Goal: Task Accomplishment & Management: Complete application form

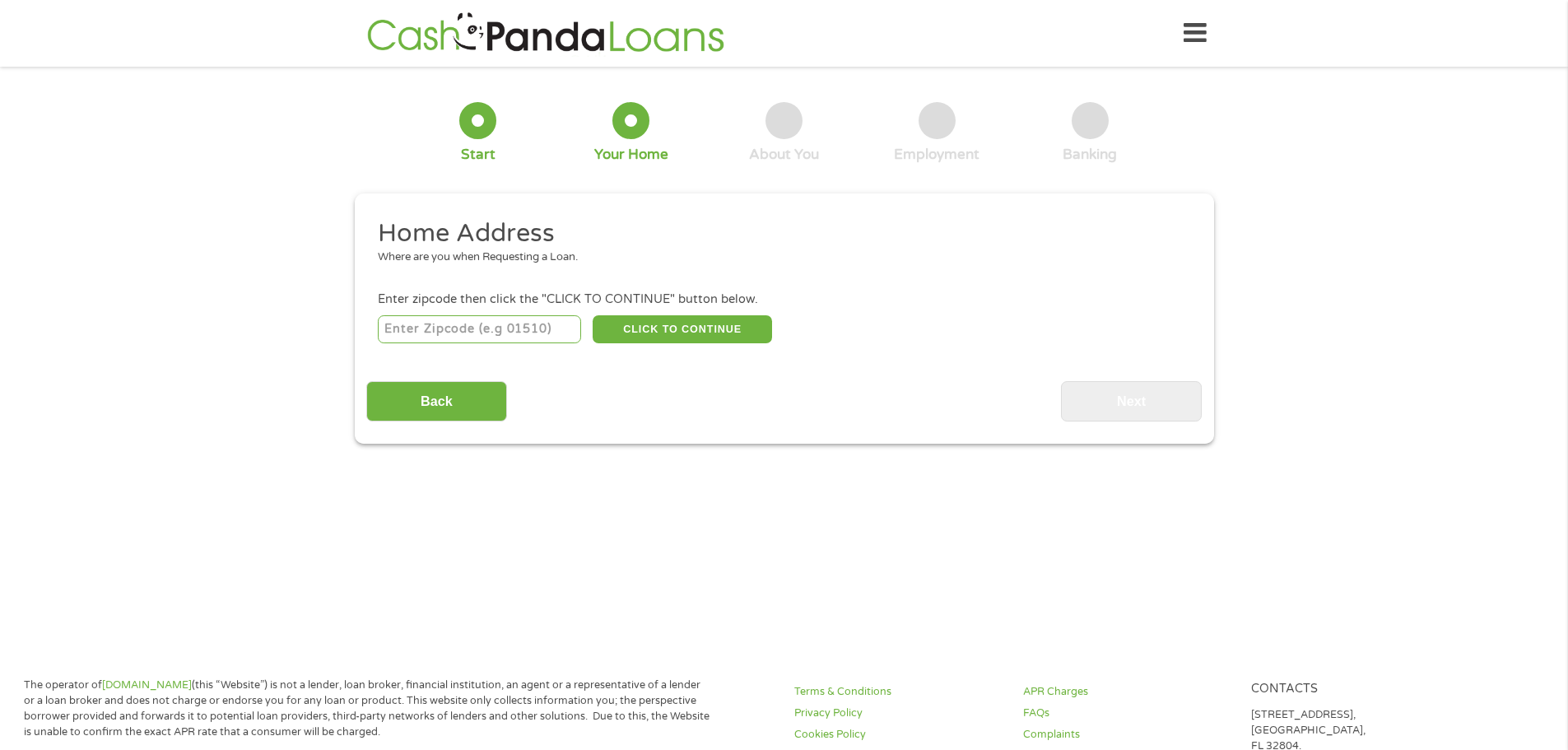
click at [530, 341] on input "number" at bounding box center [480, 329] width 204 height 28
type input "01463"
select select "[US_STATE]"
click at [652, 319] on button "CLICK TO CONTINUE" at bounding box center [683, 329] width 179 height 28
type input "01463"
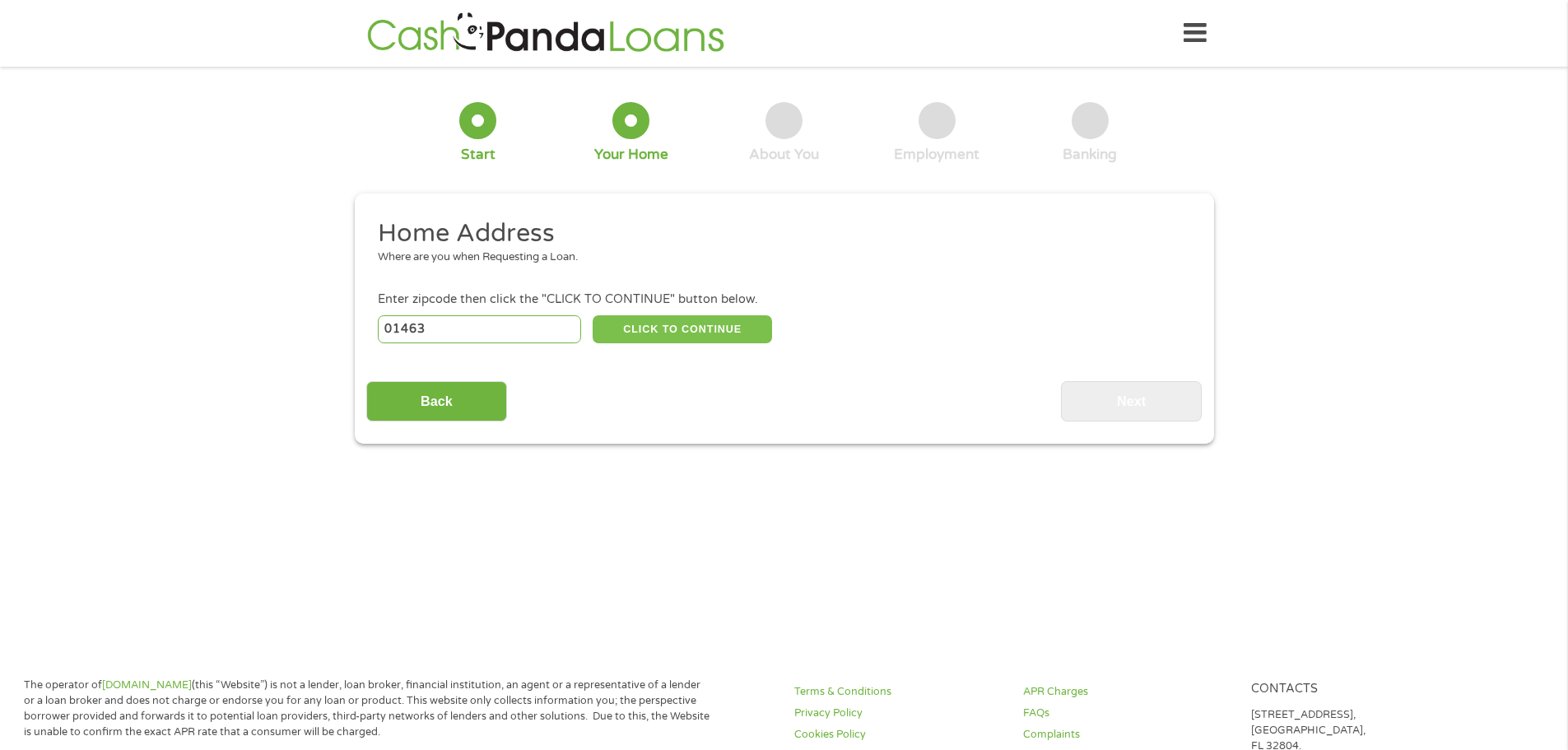
type input "Pepperell"
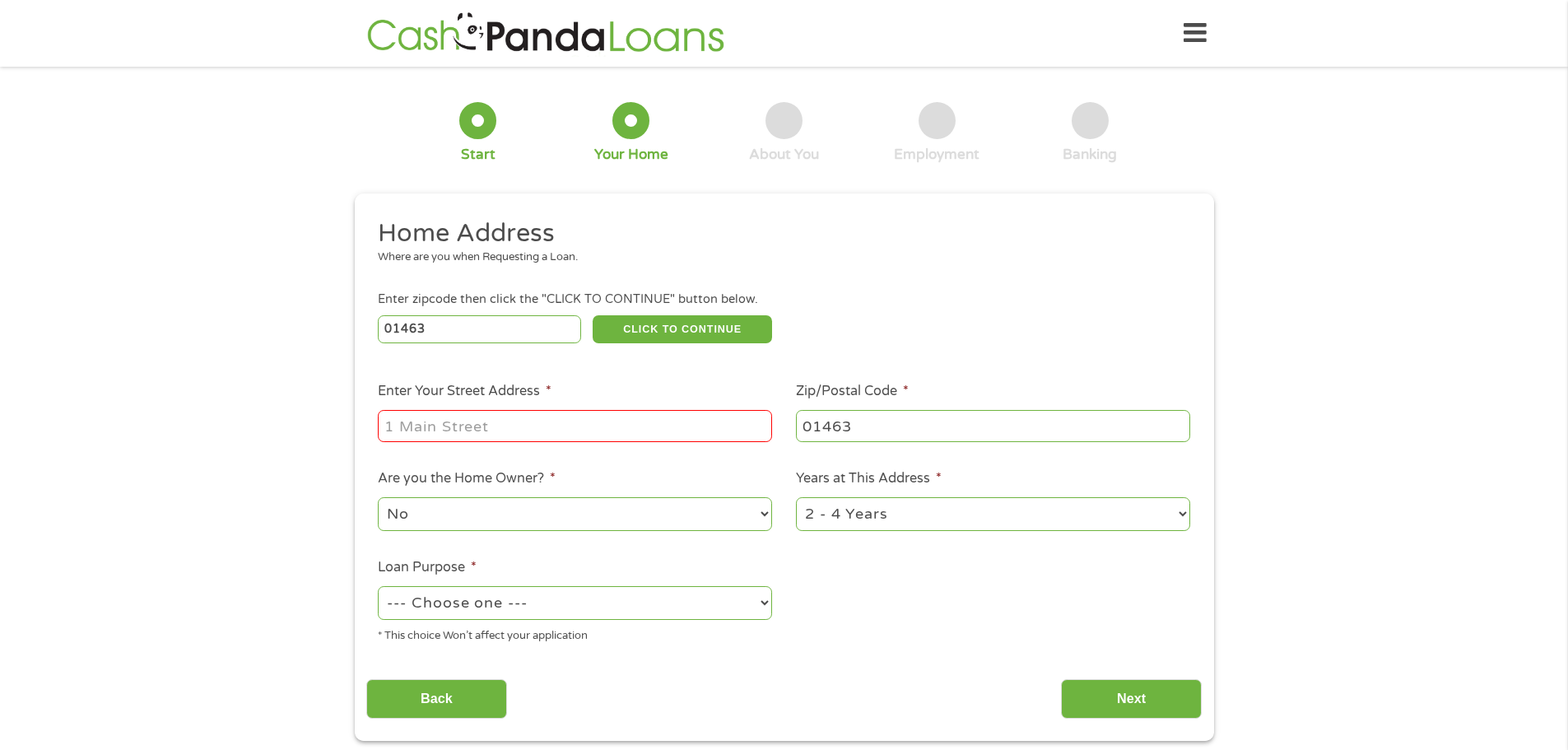
click at [582, 432] on input "Enter Your Street Address *" at bounding box center [575, 425] width 394 height 31
type input "[STREET_ADDRESS]"
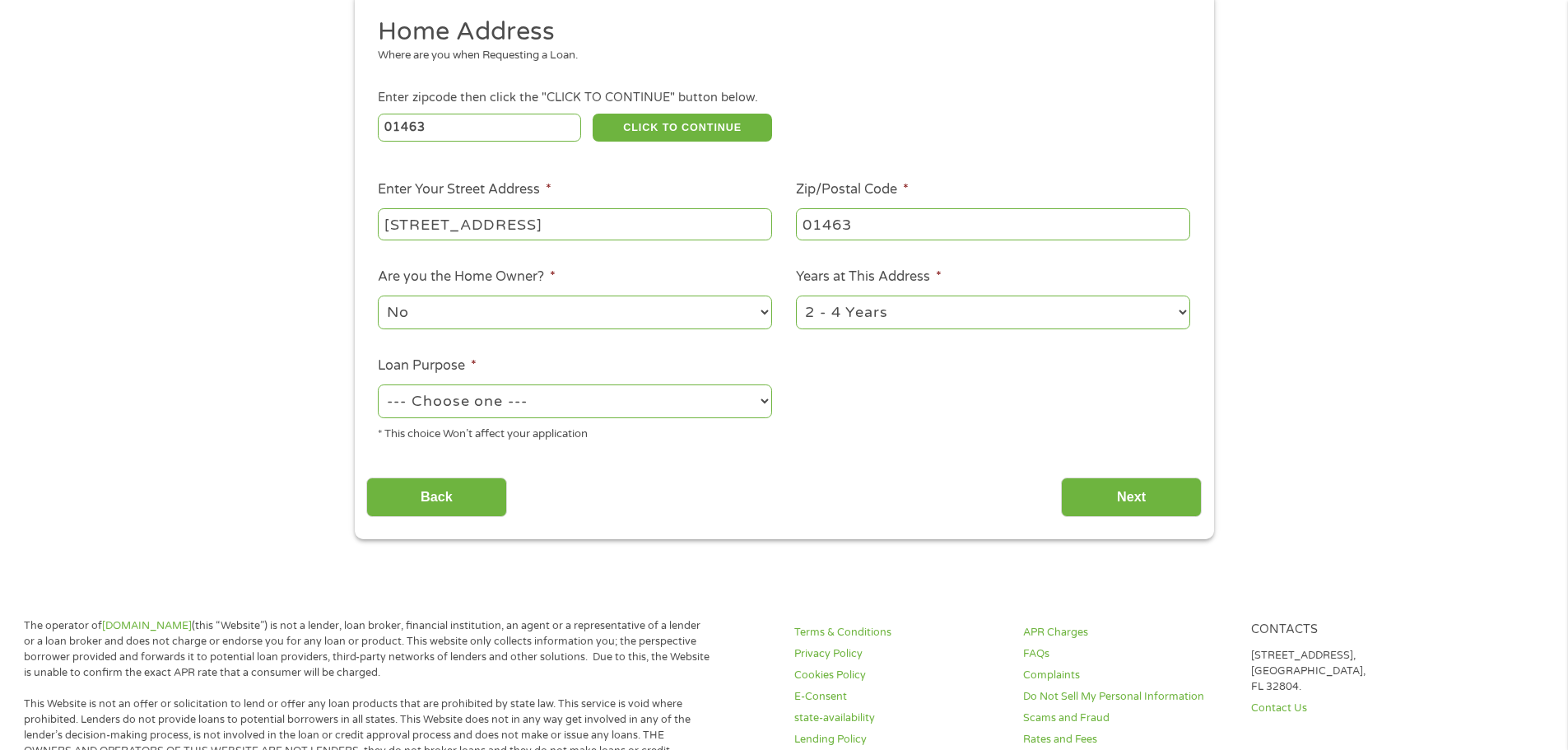
scroll to position [247, 0]
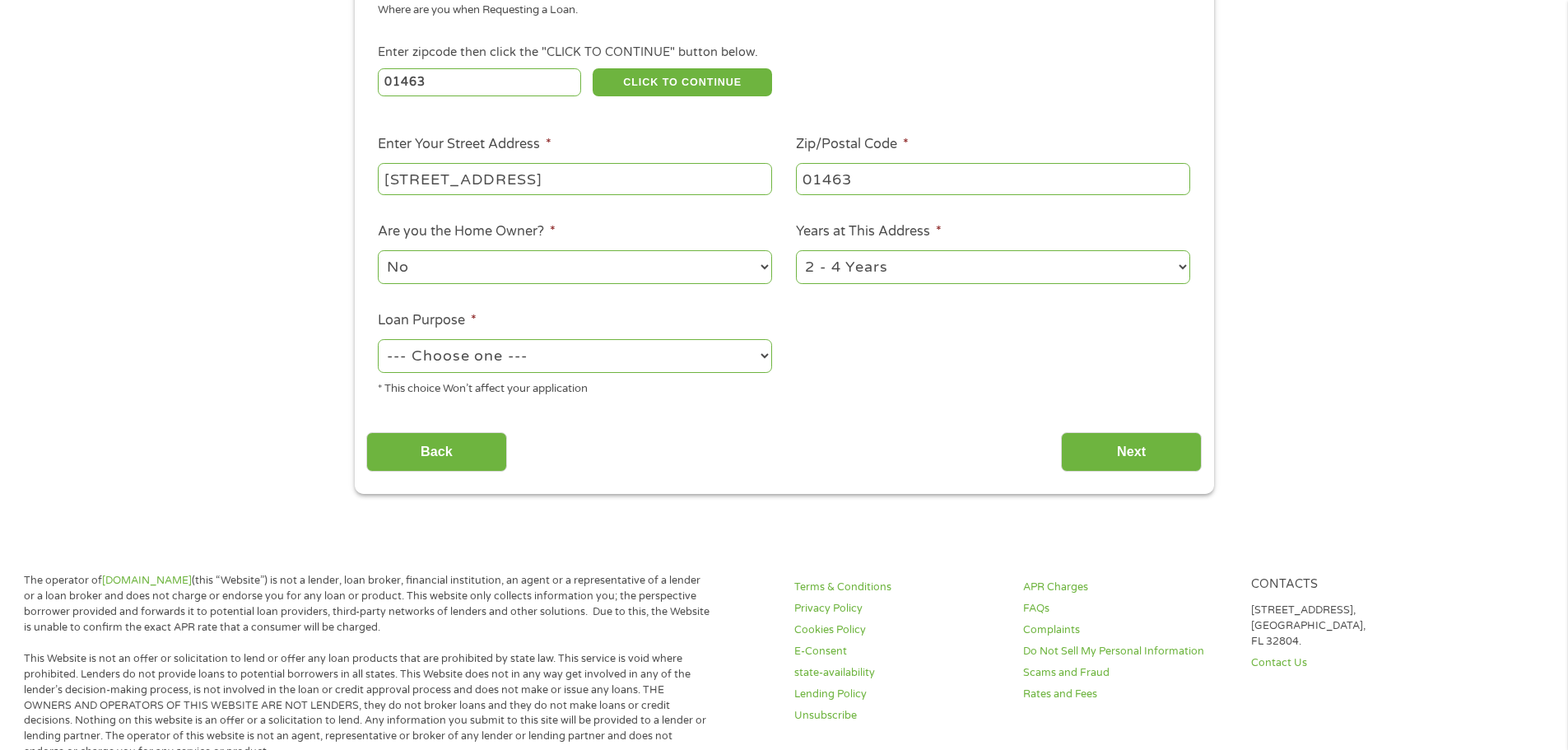
click at [979, 262] on select "1 Year or less 1 - 2 Years 2 - 4 Years Over 4 Years" at bounding box center [993, 267] width 394 height 34
select select "12months"
click at [796, 250] on select "1 Year or less 1 - 2 Years 2 - 4 Years Over 4 Years" at bounding box center [993, 267] width 394 height 34
click at [630, 355] on select "--- Choose one --- Pay Bills Debt Consolidation Home Improvement Major Purchase…" at bounding box center [575, 357] width 394 height 34
select select "other"
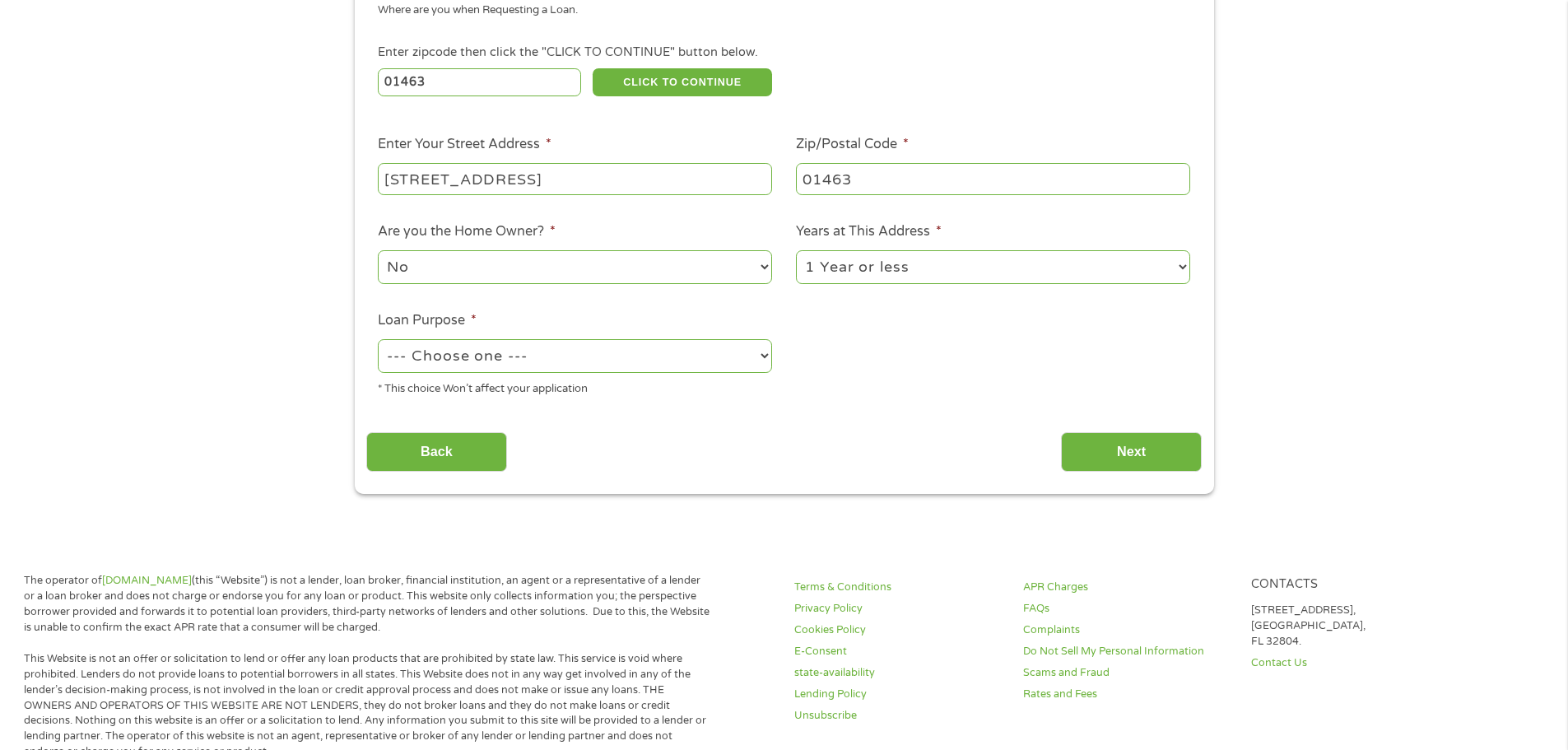
click at [378, 340] on select "--- Choose one --- Pay Bills Debt Consolidation Home Improvement Major Purchase…" at bounding box center [575, 357] width 394 height 34
click at [1102, 459] on input "Next" at bounding box center [1132, 452] width 141 height 40
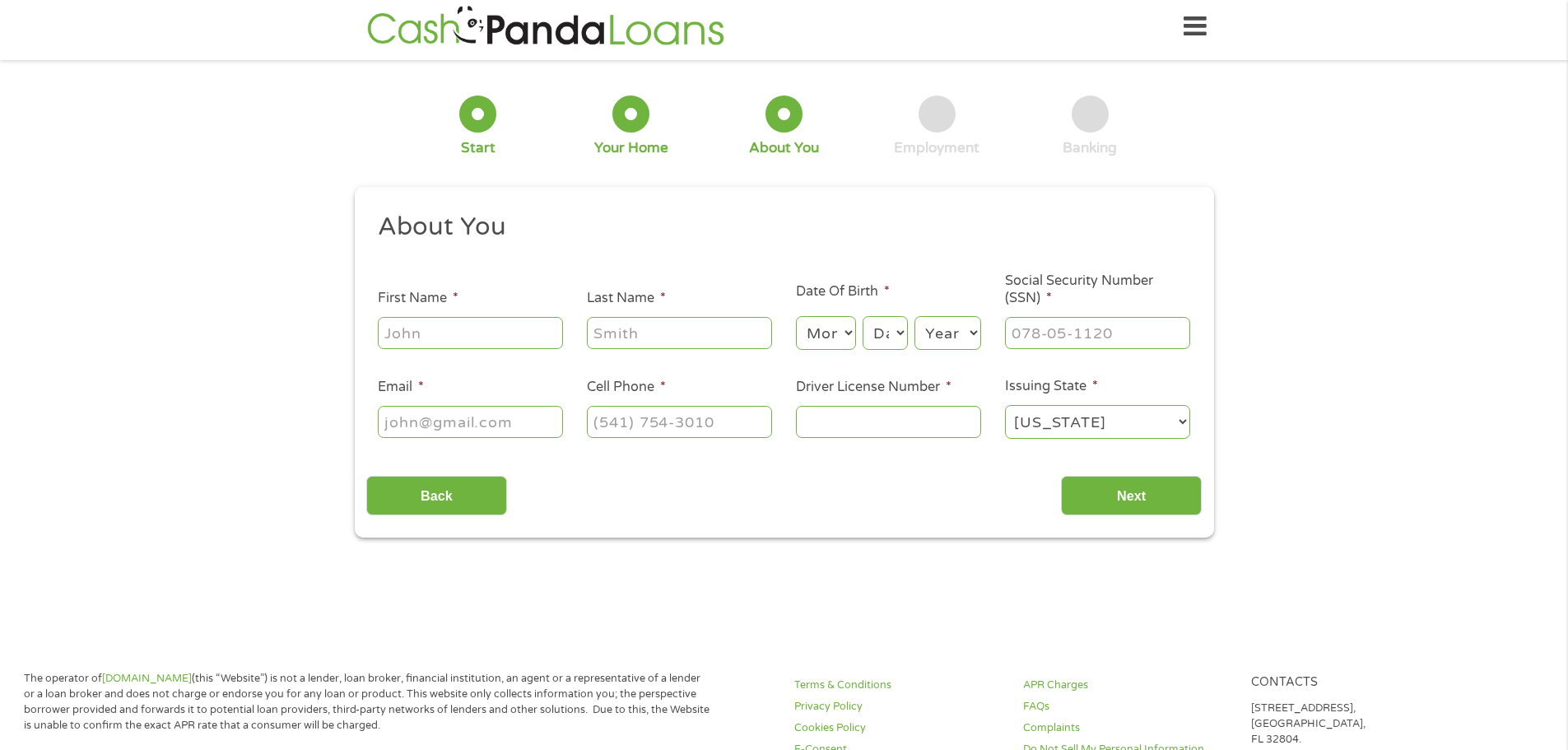
scroll to position [0, 0]
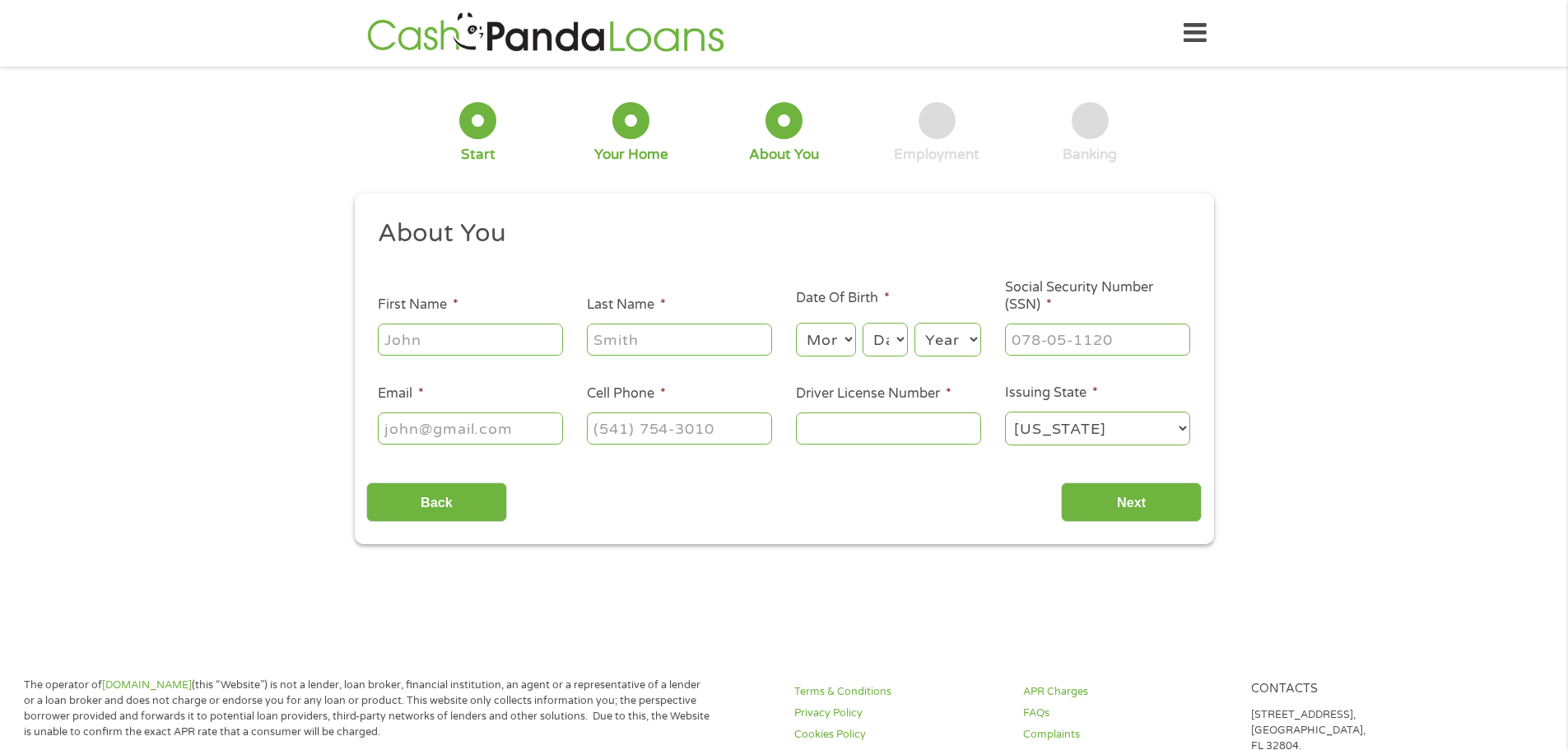
click at [468, 331] on input "First Name *" at bounding box center [470, 339] width 185 height 31
type input "Kaeleigh"
type input "[PERSON_NAME]"
click at [858, 341] on div "Month Month 1 2 3 4 5 6 7 8 9 10 11 12 Day Day 1 2 3 4 5 6 7 8 9 10 11 12 13 14…" at bounding box center [888, 337] width 185 height 45
click at [835, 347] on select "Month 1 2 3 4 5 6 7 8 9 10 11 12" at bounding box center [826, 340] width 60 height 34
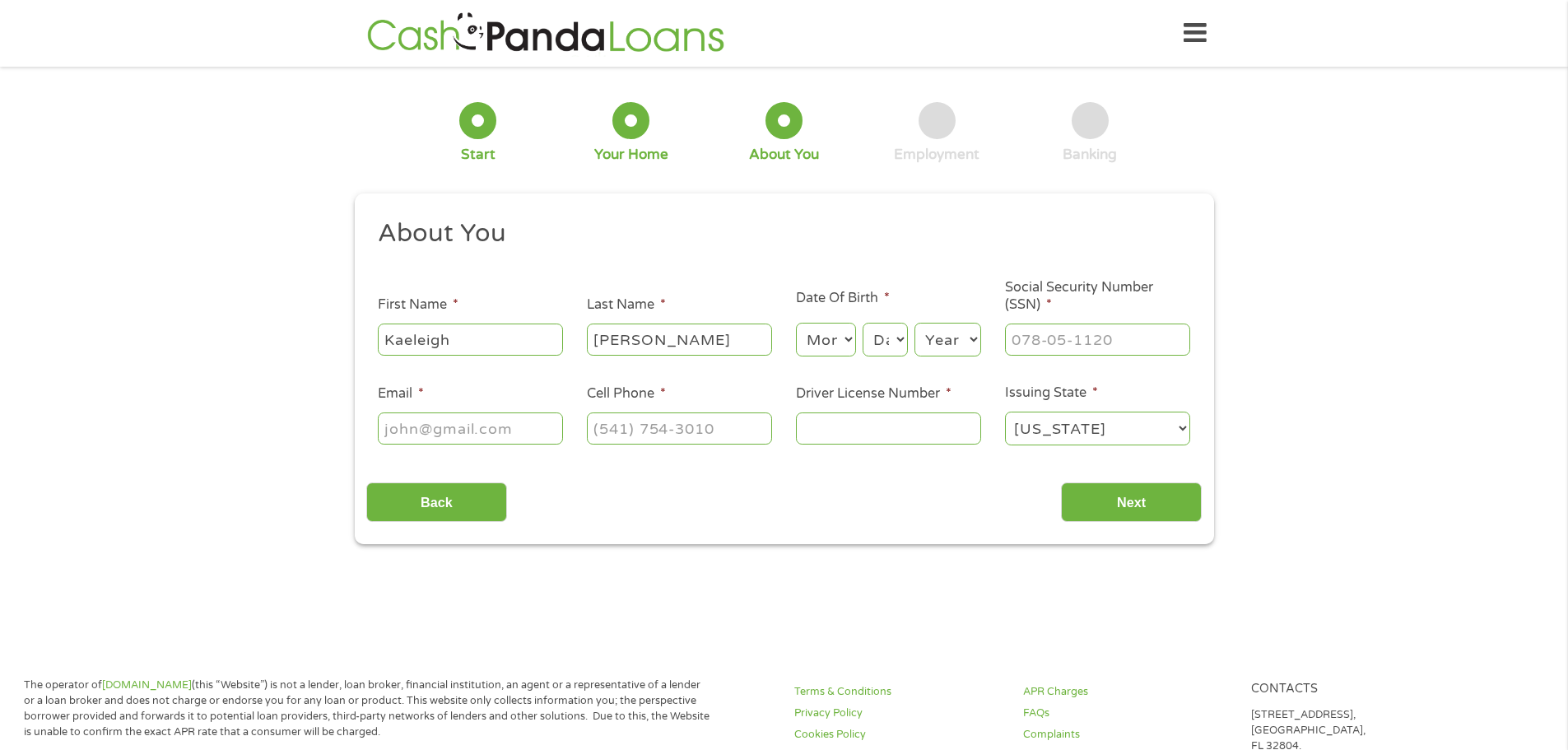
select select "4"
click at [796, 323] on select "Month 1 2 3 4 5 6 7 8 9 10 11 12" at bounding box center [826, 340] width 60 height 34
click at [884, 336] on select "Day 1 2 3 4 5 6 7 8 9 10 11 12 13 14 15 16 17 18 19 20 21 22 23 24 25 26 27 28 …" at bounding box center [885, 340] width 44 height 34
select select "5"
click at [863, 323] on select "Day 1 2 3 4 5 6 7 8 9 10 11 12 13 14 15 16 17 18 19 20 21 22 23 24 25 26 27 28 …" at bounding box center [885, 340] width 44 height 34
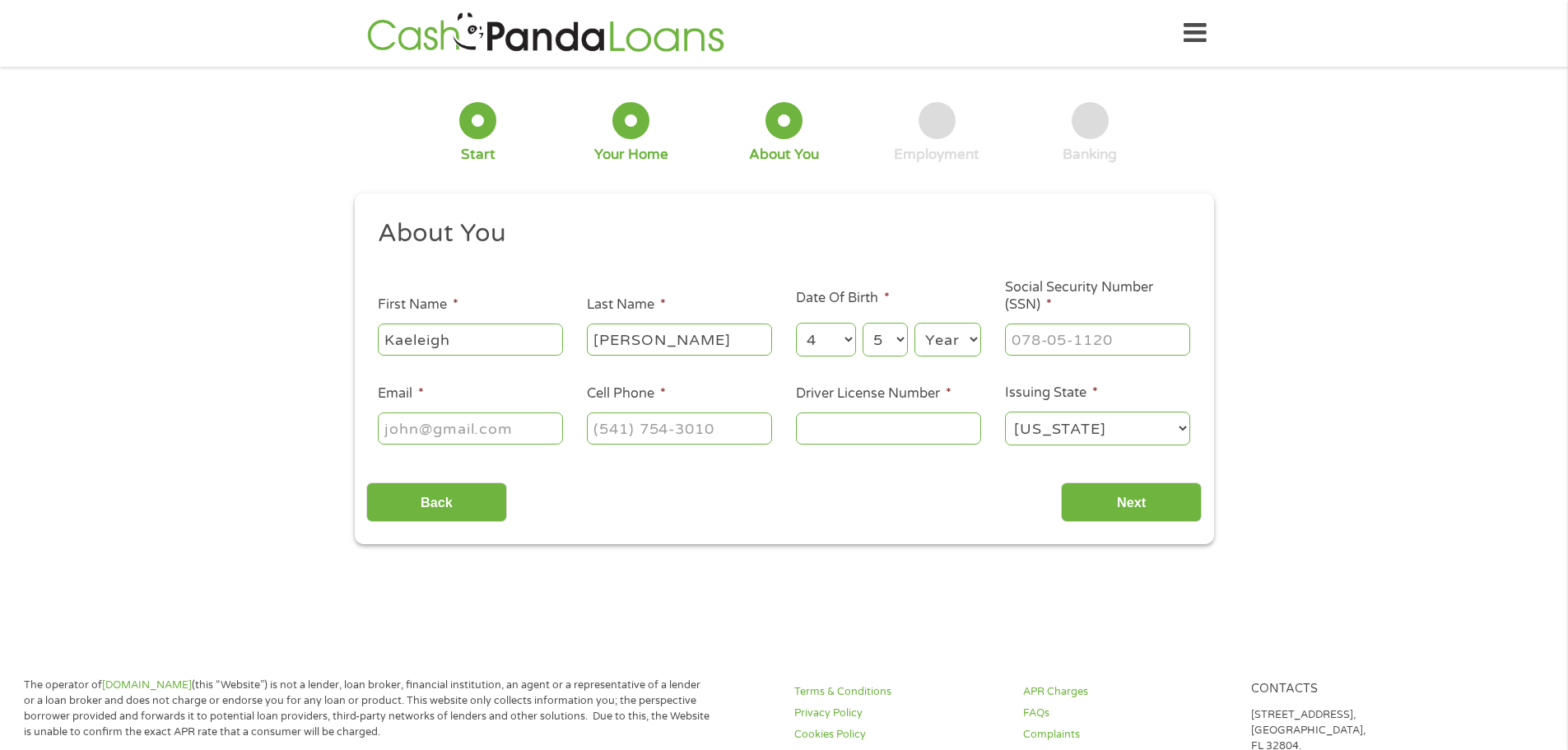
click at [942, 348] on select "Year [DATE] 2006 2005 2004 2003 2002 2001 2000 1999 1998 1997 1996 1995 1994 19…" at bounding box center [948, 340] width 67 height 34
select select "1998"
click at [915, 323] on select "Year [DATE] 2006 2005 2004 2003 2002 2001 2000 1999 1998 1997 1996 1995 1994 19…" at bounding box center [948, 340] width 67 height 34
click at [1038, 347] on input "___-__-____" at bounding box center [1098, 339] width 185 height 31
type input "001-92-3581"
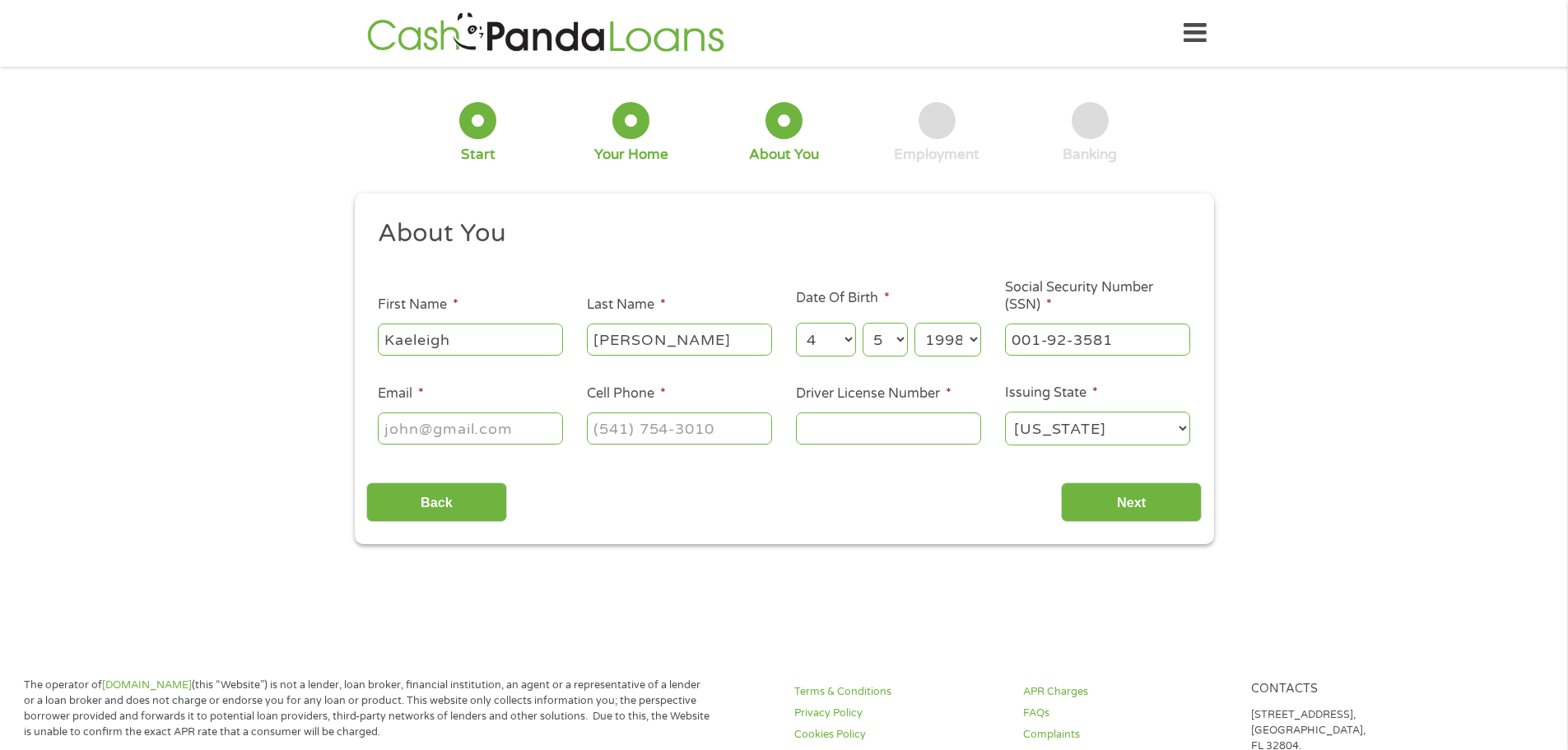
click at [532, 411] on div at bounding box center [470, 429] width 185 height 38
click at [527, 424] on input "Email *" at bounding box center [470, 428] width 185 height 31
type input "[EMAIL_ADDRESS][DOMAIN_NAME]"
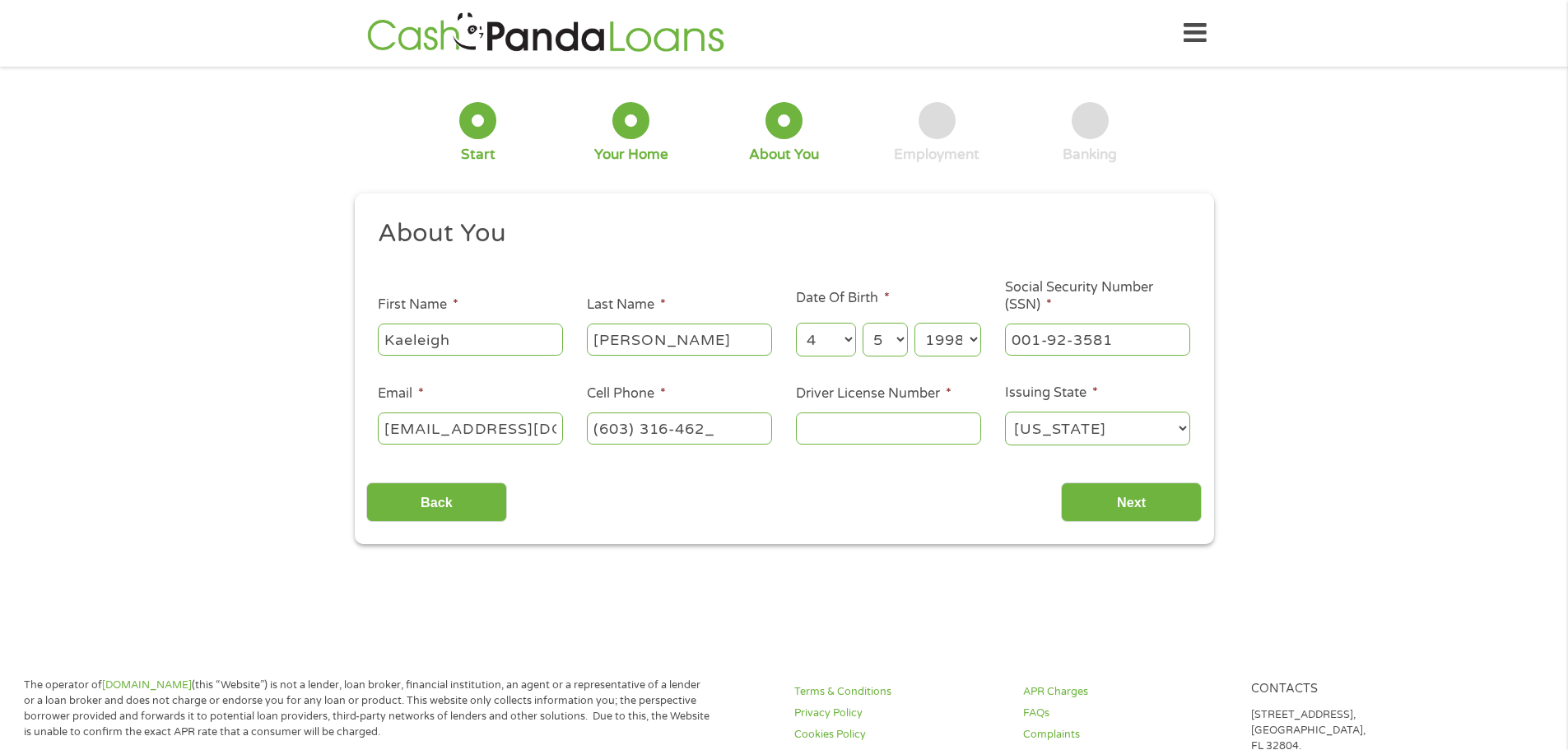
type input "[PHONE_NUMBER]"
type input "SA0092692"
click at [1103, 513] on input "Next" at bounding box center [1132, 503] width 141 height 40
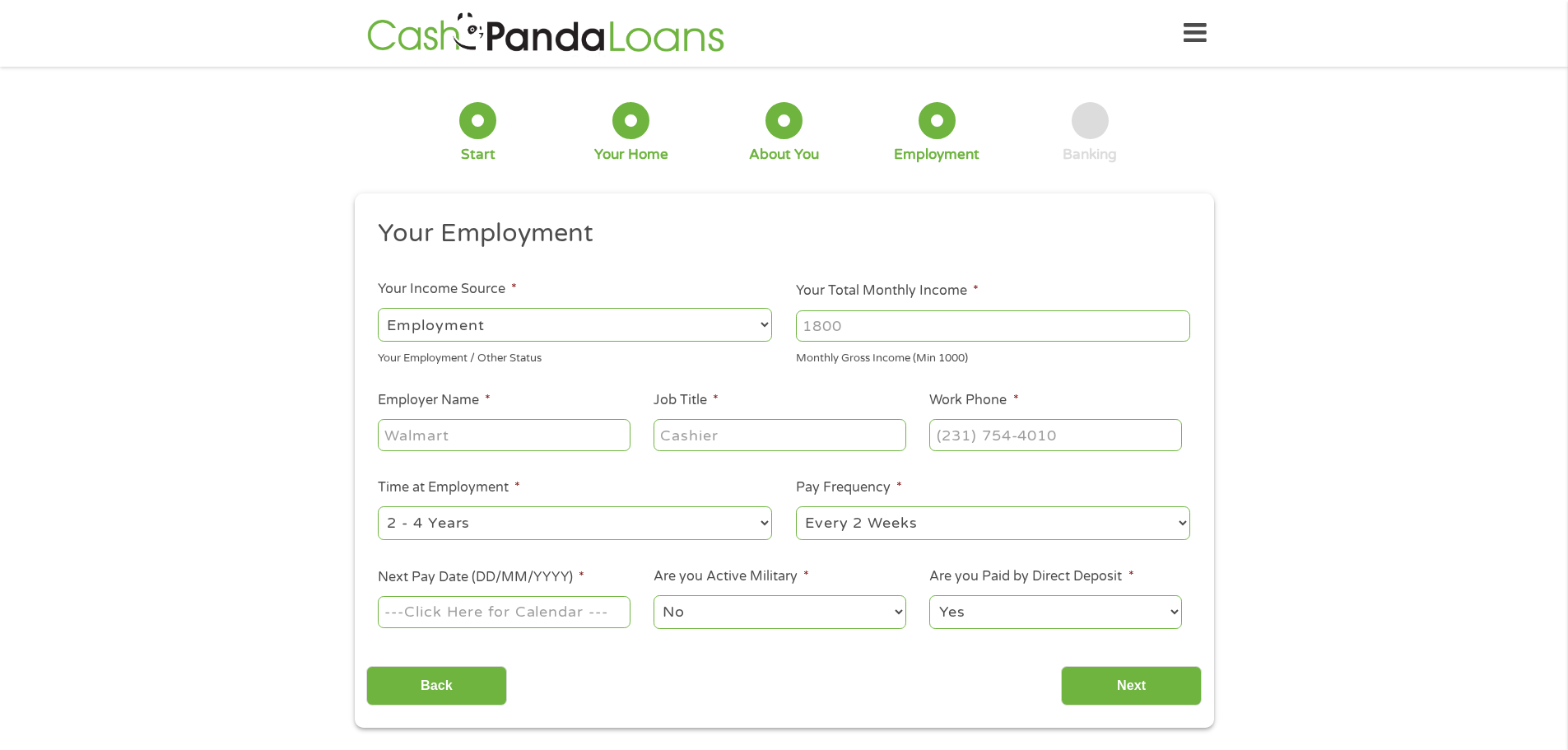
click at [1020, 324] on input "Your Total Monthly Income *" at bounding box center [993, 326] width 394 height 31
type input "2"
type input "2000"
click at [508, 437] on input "Employer Name *" at bounding box center [504, 435] width 252 height 31
type input "UPS Supply Chain Solutions"
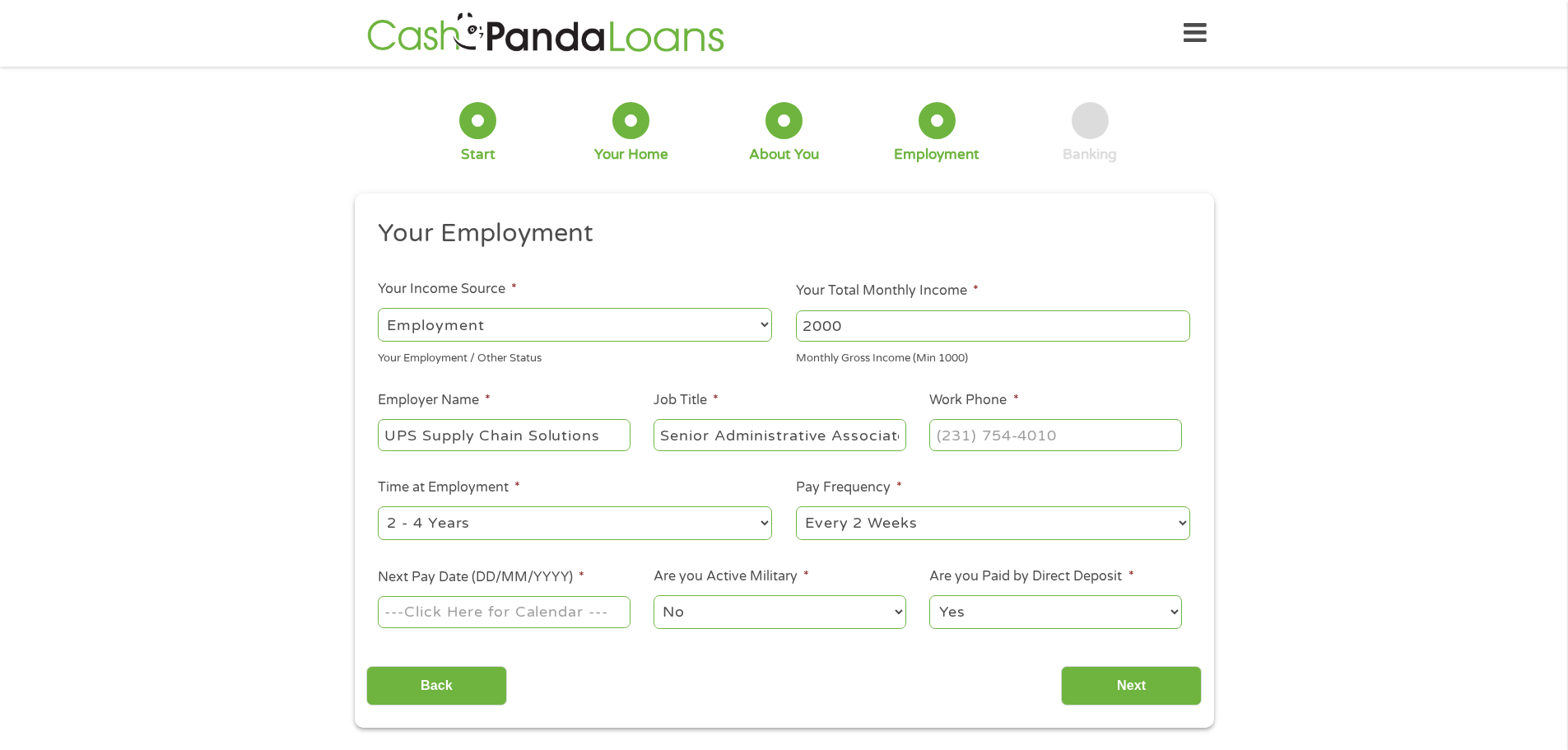
scroll to position [0, 8]
type input "Senior Administrative Associate"
type input "[PHONE_NUMBER]"
click at [916, 520] on select "--- Choose one --- Every 2 Weeks Every Week Monthly Semi-Monthly" at bounding box center [993, 523] width 394 height 34
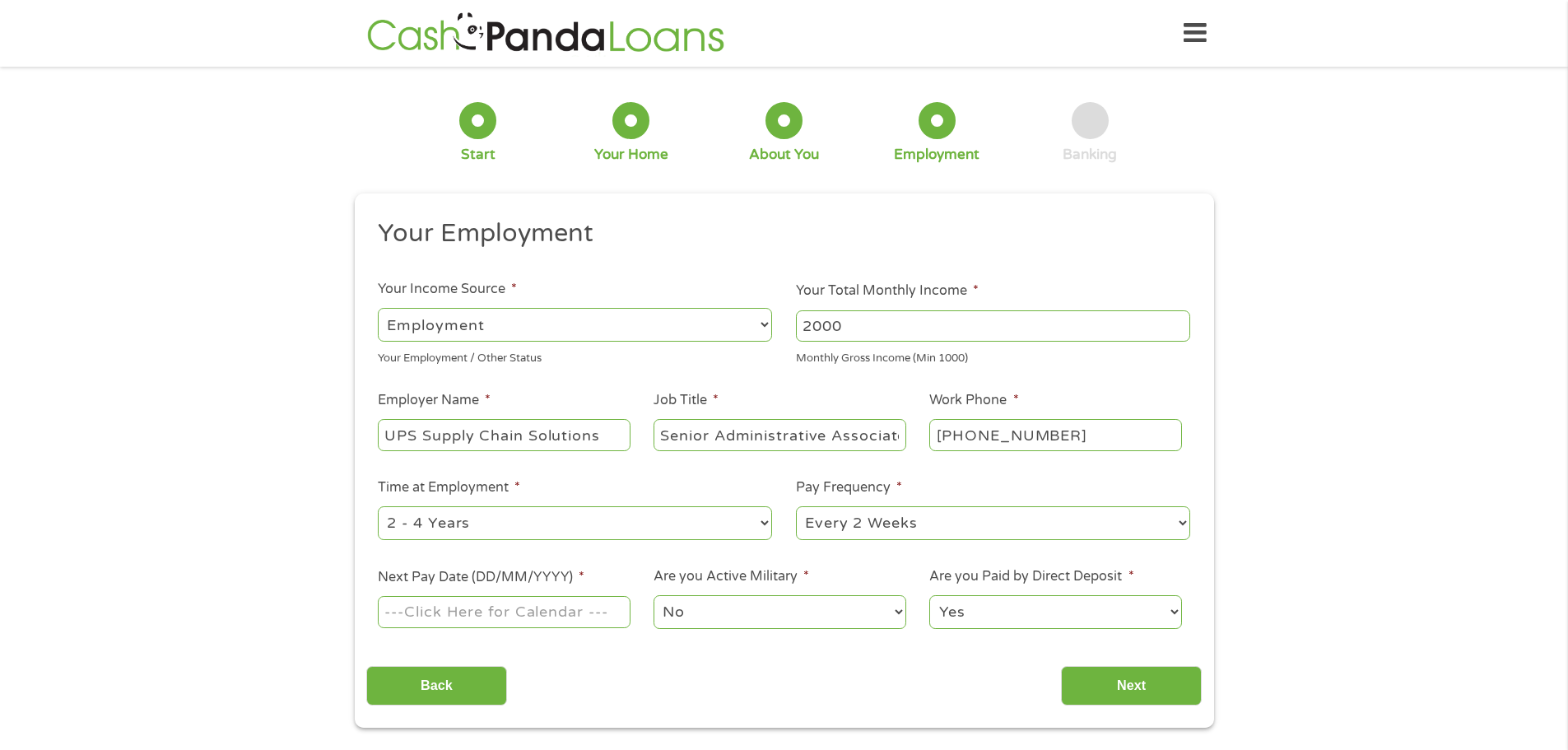
select select "weekly"
click at [796, 507] on select "--- Choose one --- Every 2 Weeks Every Week Monthly Semi-Monthly" at bounding box center [993, 523] width 394 height 34
click at [595, 609] on input "Next Pay Date (DD/MM/YYYY) *" at bounding box center [504, 612] width 252 height 31
type input "[DATE]"
click at [1120, 682] on input "Next" at bounding box center [1132, 686] width 141 height 40
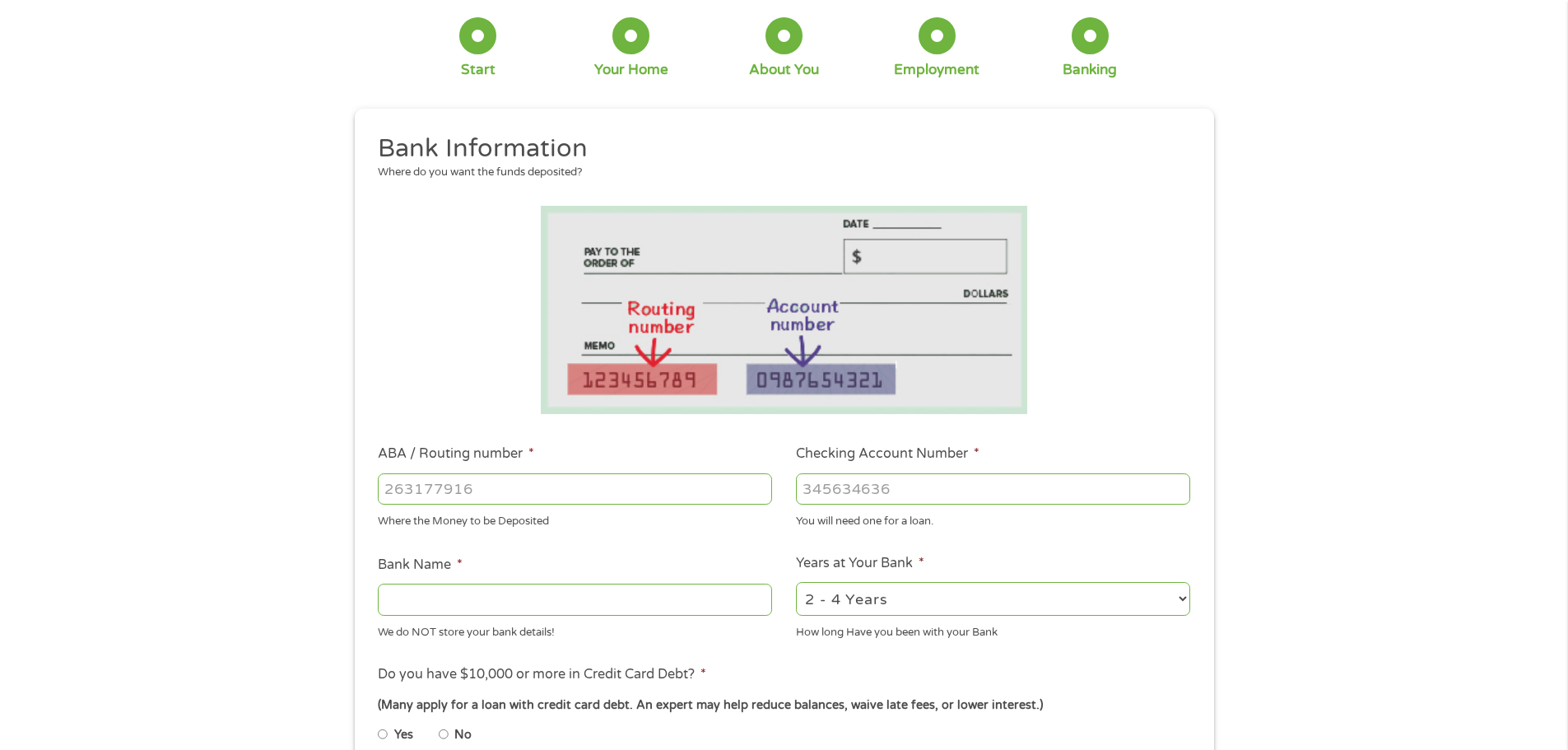
scroll to position [164, 0]
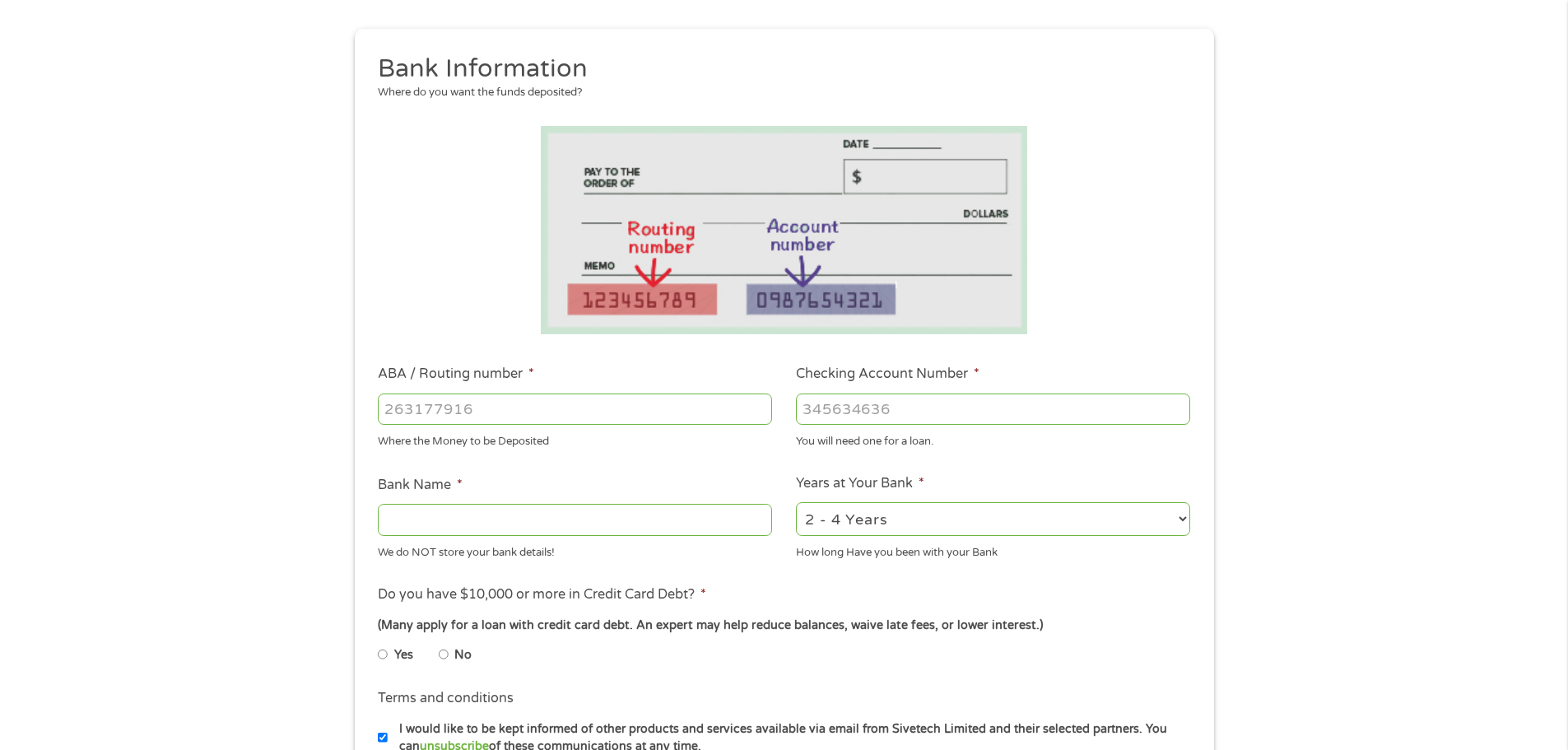
click at [704, 400] on input "ABA / Routing number *" at bounding box center [575, 409] width 394 height 31
click at [657, 398] on input "ABA / Routing number *" at bounding box center [575, 409] width 394 height 31
type input "121042882"
type input "[PERSON_NAME] FARGO BANK NA"
type input "121042882"
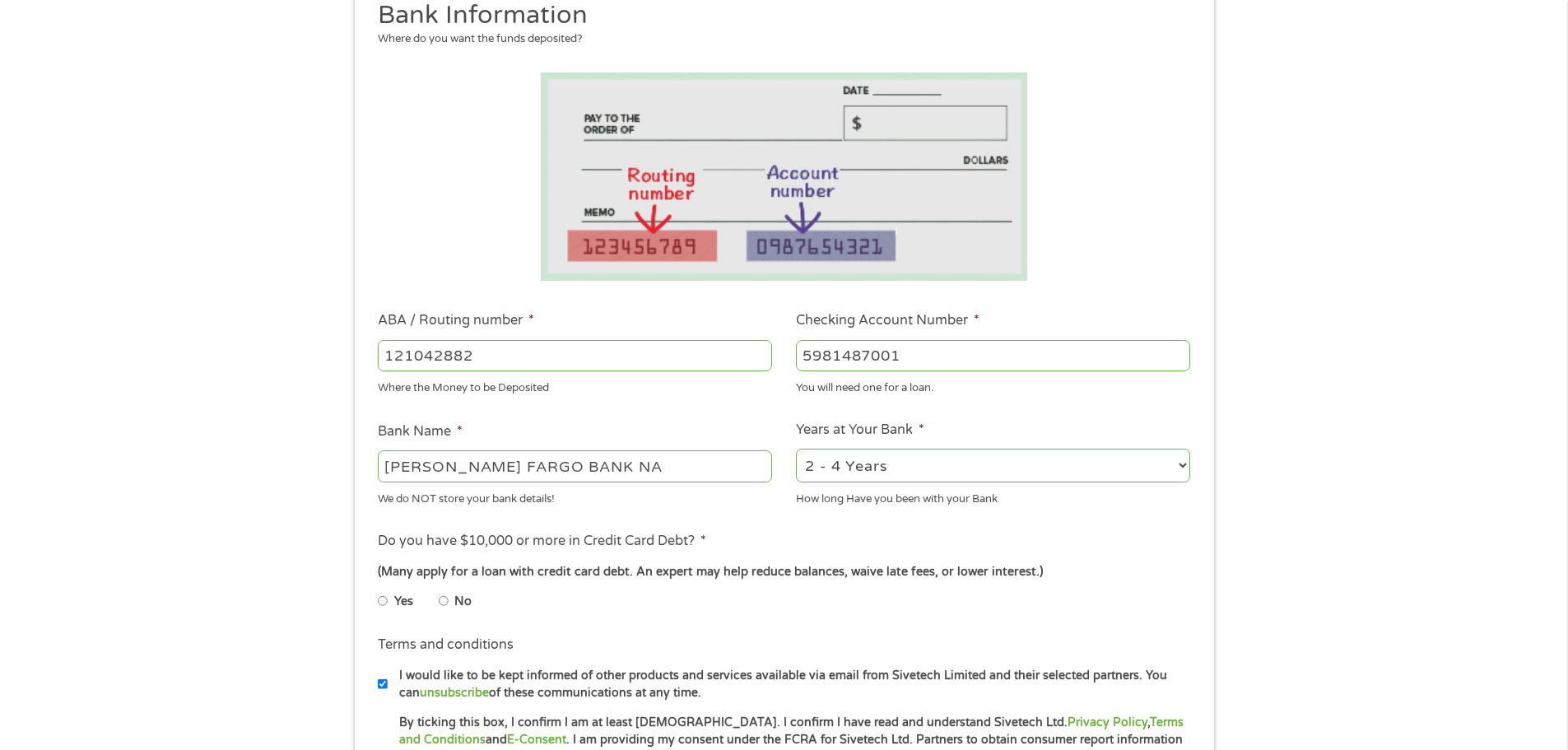
scroll to position [247, 0]
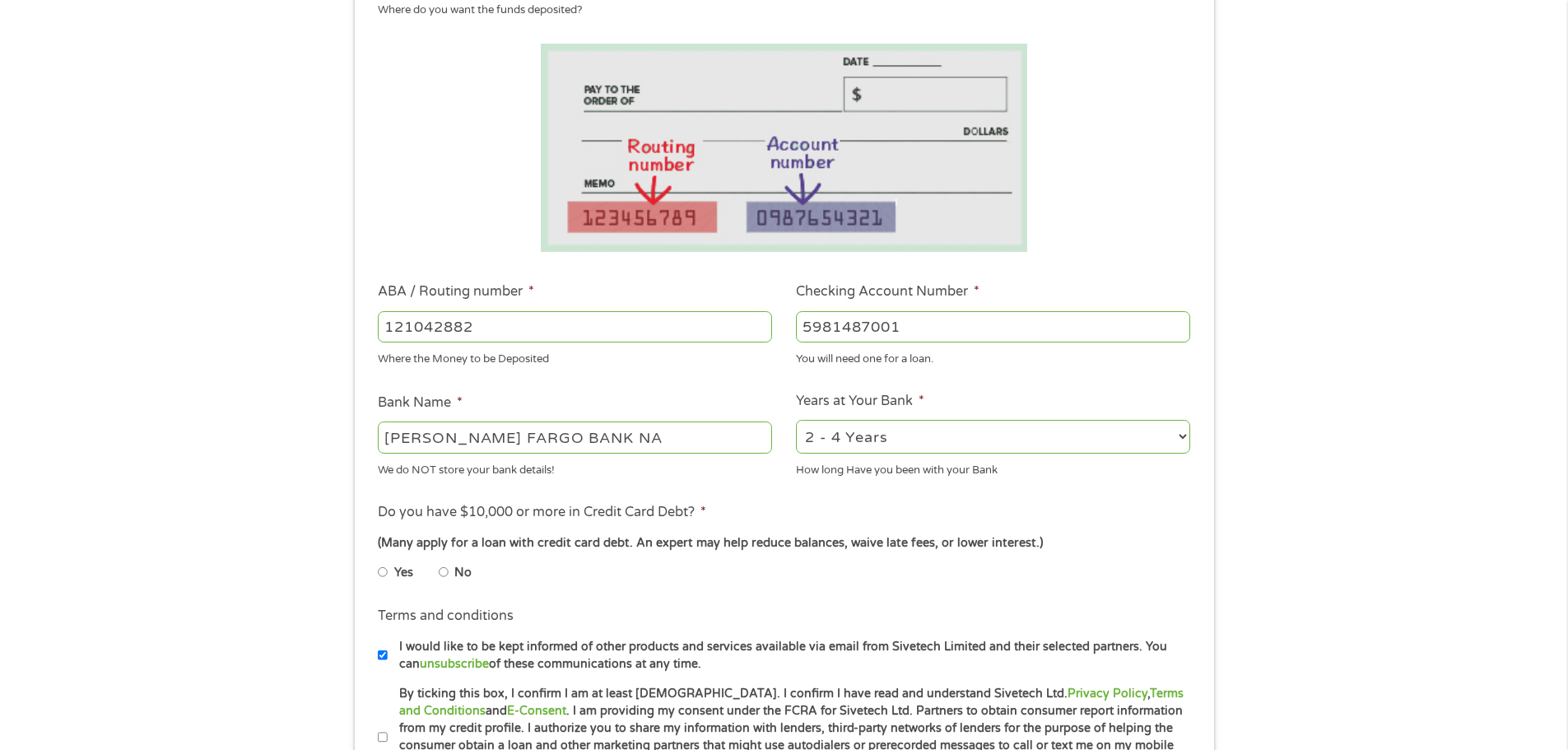
type input "5981487001"
click at [877, 435] on select "2 - 4 Years 6 - 12 Months 1 - 2 Years Over 4 Years" at bounding box center [993, 437] width 394 height 34
click at [884, 438] on select "2 - 4 Years 6 - 12 Months 1 - 2 Years Over 4 Years" at bounding box center [993, 437] width 394 height 34
select select "12months"
click at [796, 420] on select "2 - 4 Years 6 - 12 Months 1 - 2 Years Over 4 Years" at bounding box center [993, 437] width 394 height 34
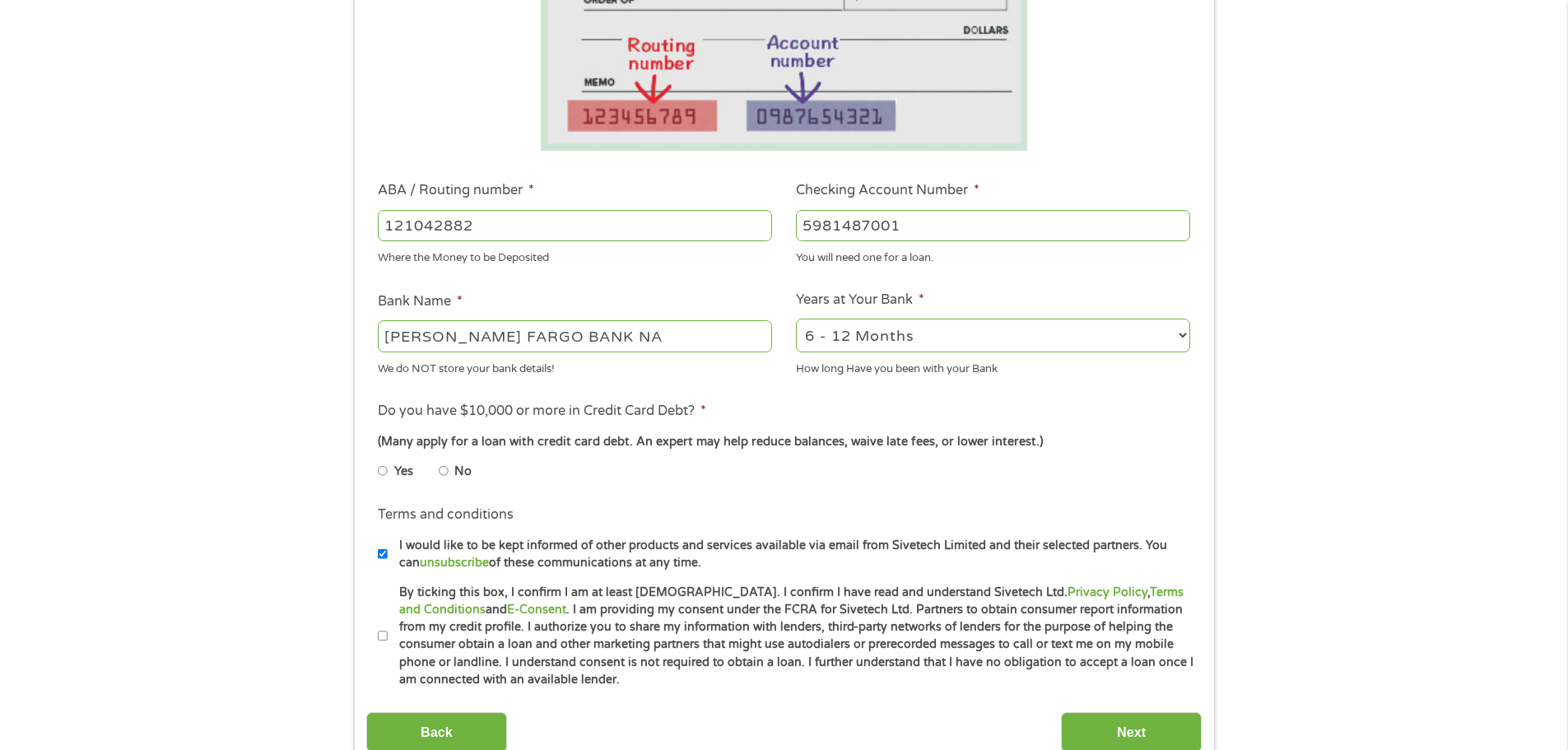
scroll to position [494, 0]
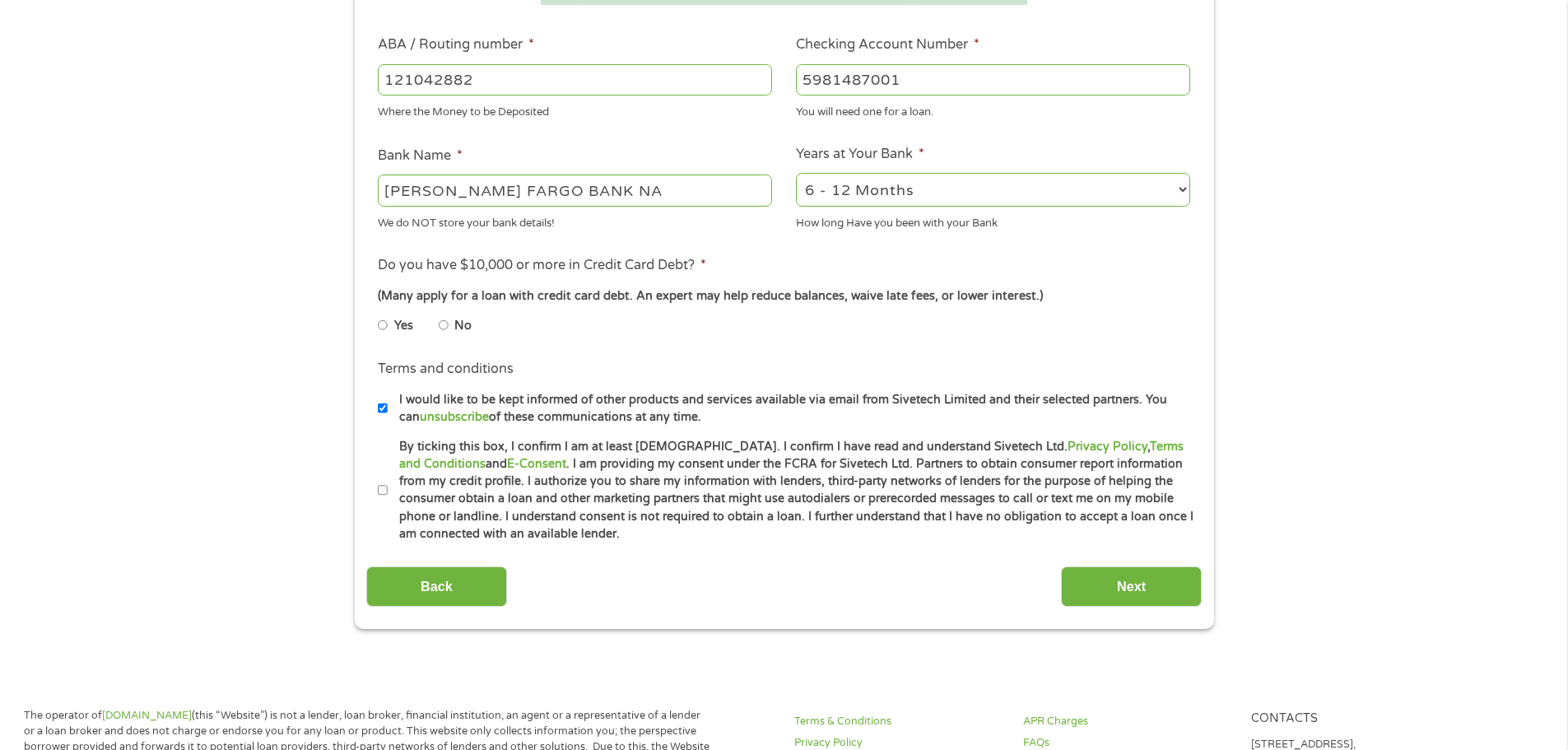
click at [471, 328] on label "No" at bounding box center [463, 326] width 18 height 18
click at [449, 328] on input "No" at bounding box center [444, 325] width 10 height 26
radio input "true"
click at [864, 485] on label "By ticking this box, I confirm I am at least [DEMOGRAPHIC_DATA]. I confirm I ha…" at bounding box center [791, 491] width 807 height 106
click at [387, 485] on input "By ticking this box, I confirm I am at least [DEMOGRAPHIC_DATA]. I confirm I ha…" at bounding box center [383, 490] width 10 height 26
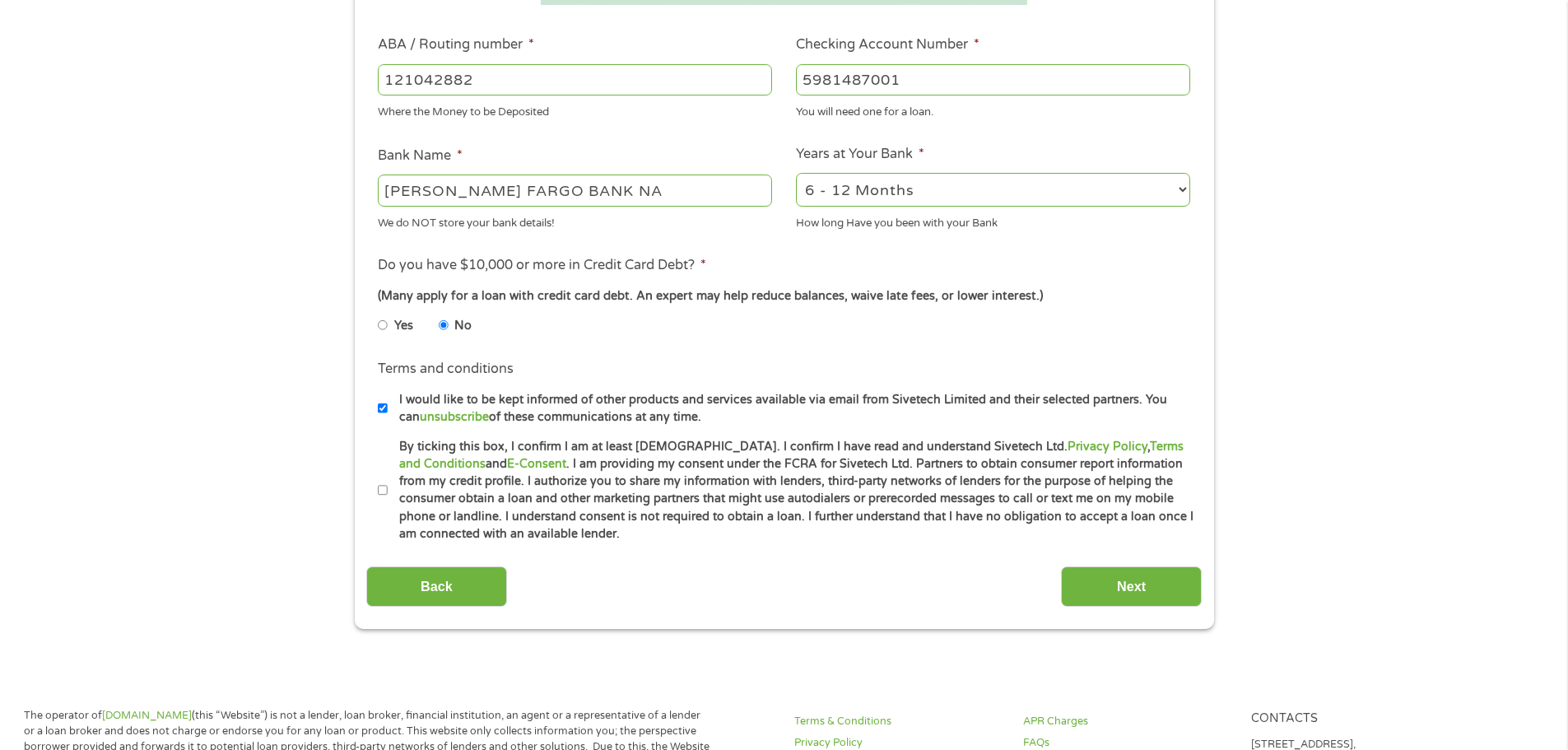
checkbox input "true"
click at [716, 409] on label "I would like to be kept informed of other products and services available via e…" at bounding box center [791, 409] width 807 height 35
click at [387, 409] on input "I would like to be kept informed of other products and services available via e…" at bounding box center [383, 408] width 10 height 26
checkbox input "false"
click at [1058, 594] on div "Back Next" at bounding box center [784, 581] width 836 height 52
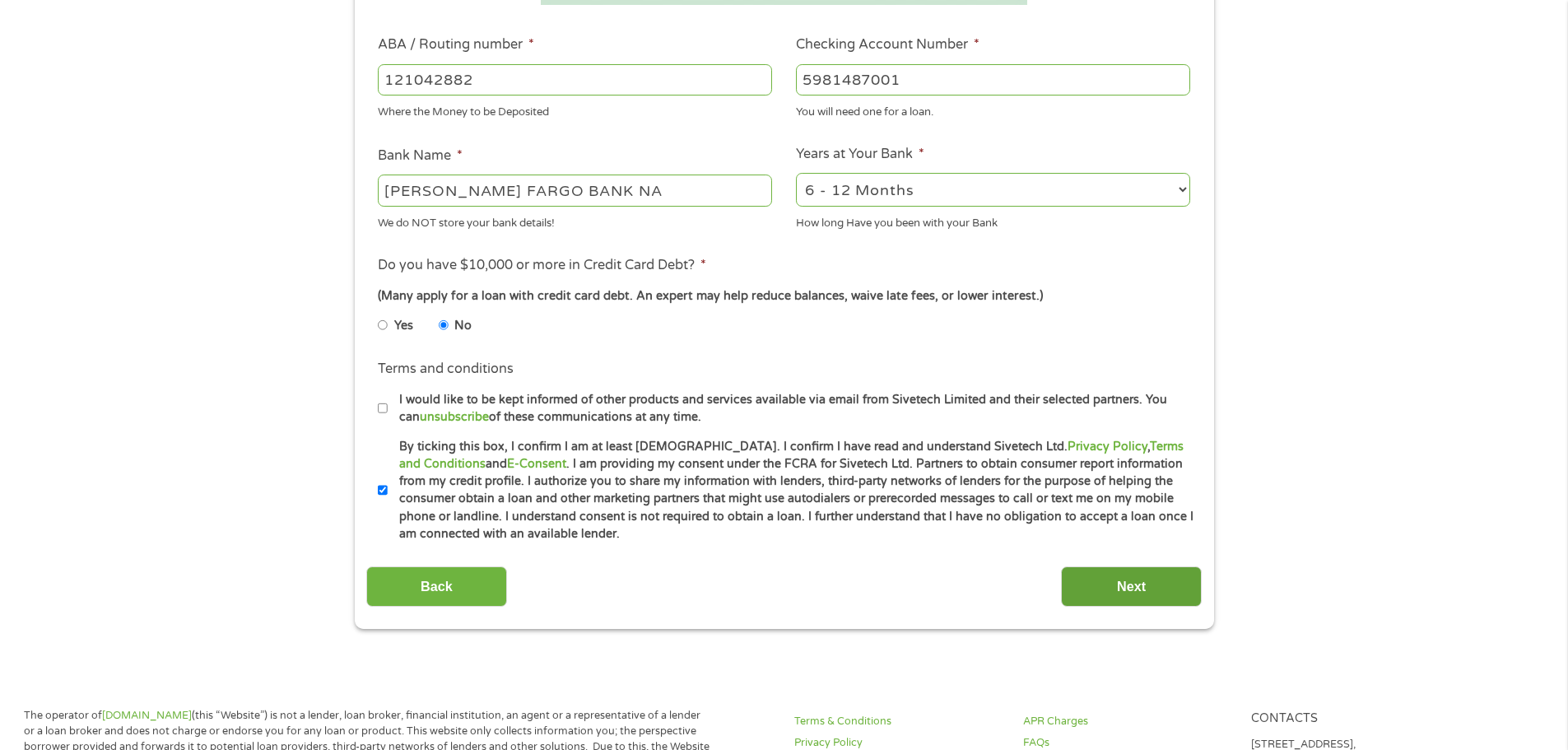
click at [1111, 576] on input "Next" at bounding box center [1132, 587] width 141 height 40
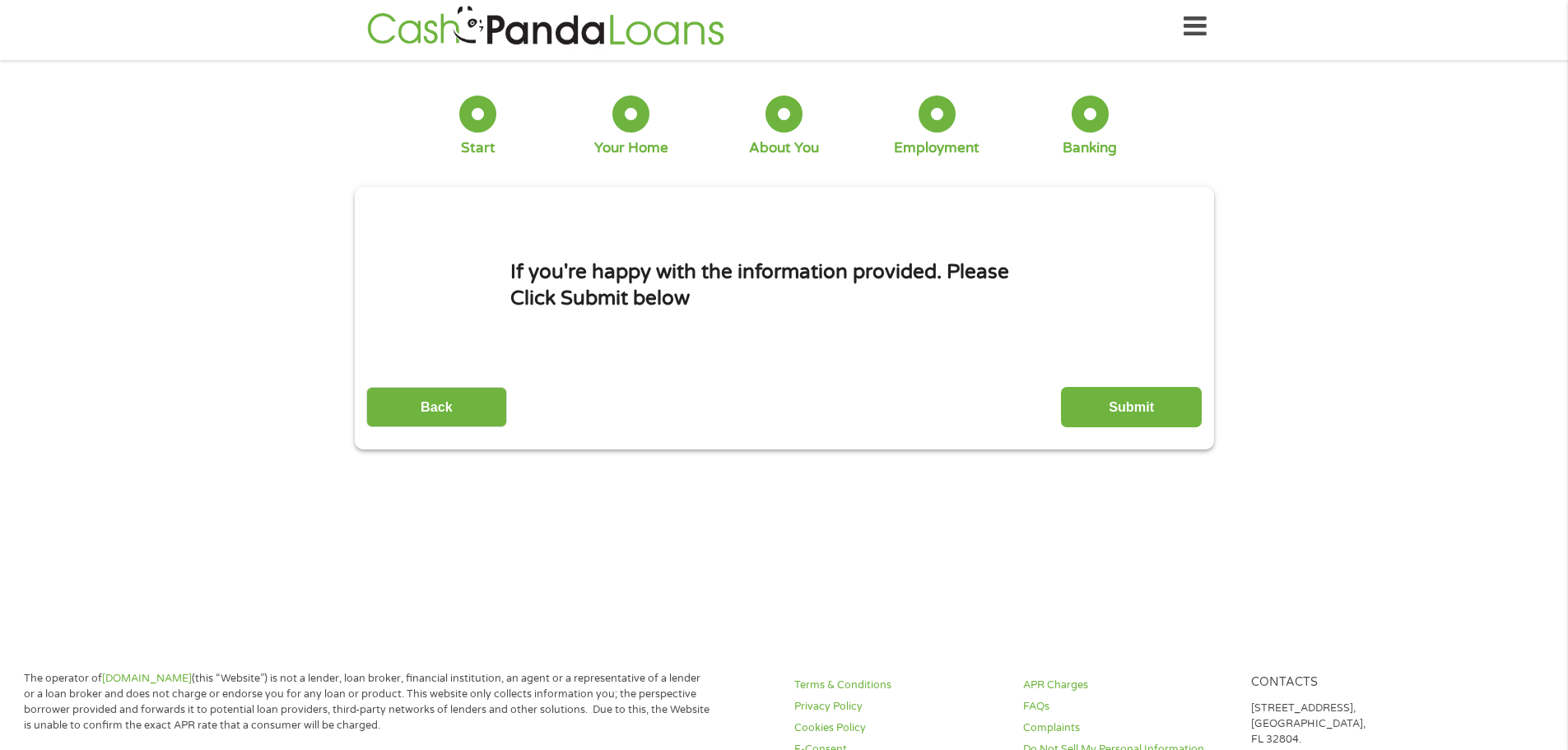
scroll to position [0, 0]
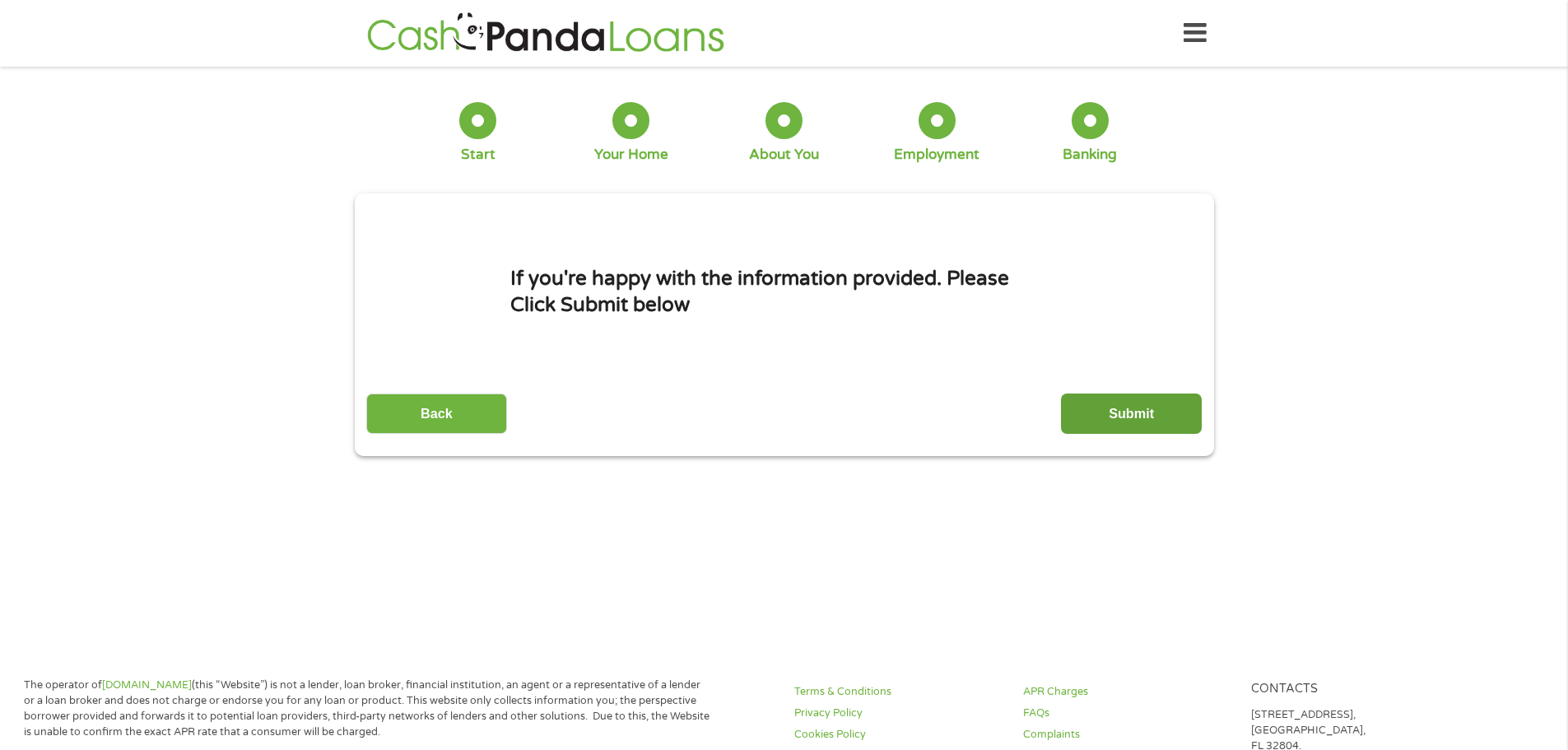
click at [1124, 415] on input "Submit" at bounding box center [1132, 414] width 141 height 40
